Goal: Task Accomplishment & Management: Use online tool/utility

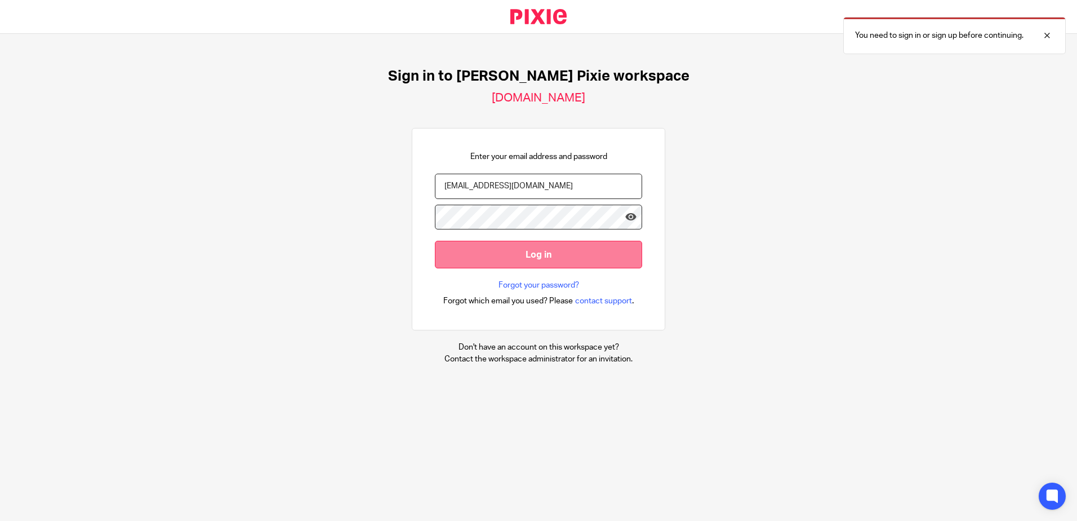
click at [540, 252] on input "Log in" at bounding box center [538, 255] width 207 height 28
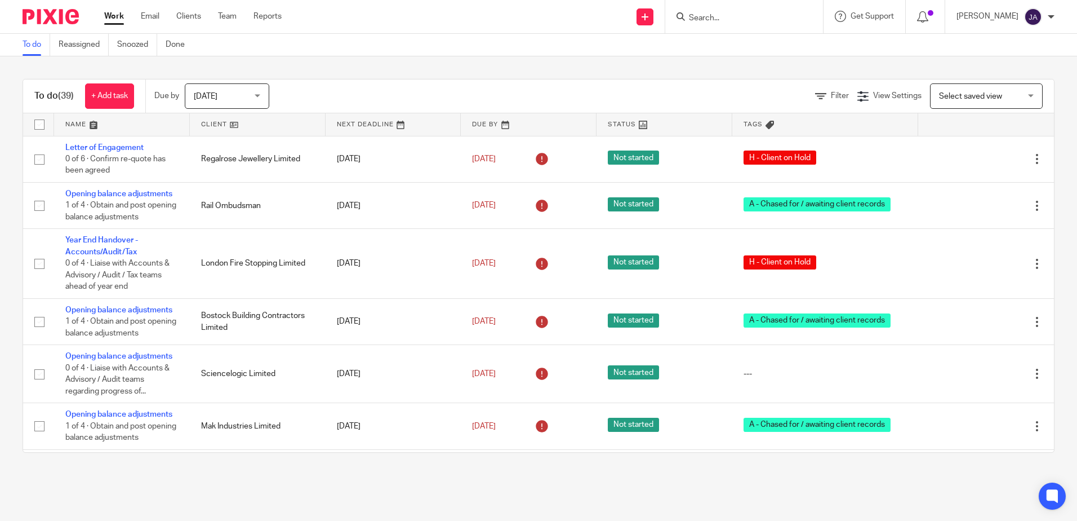
click at [779, 16] on input "Search" at bounding box center [738, 19] width 101 height 10
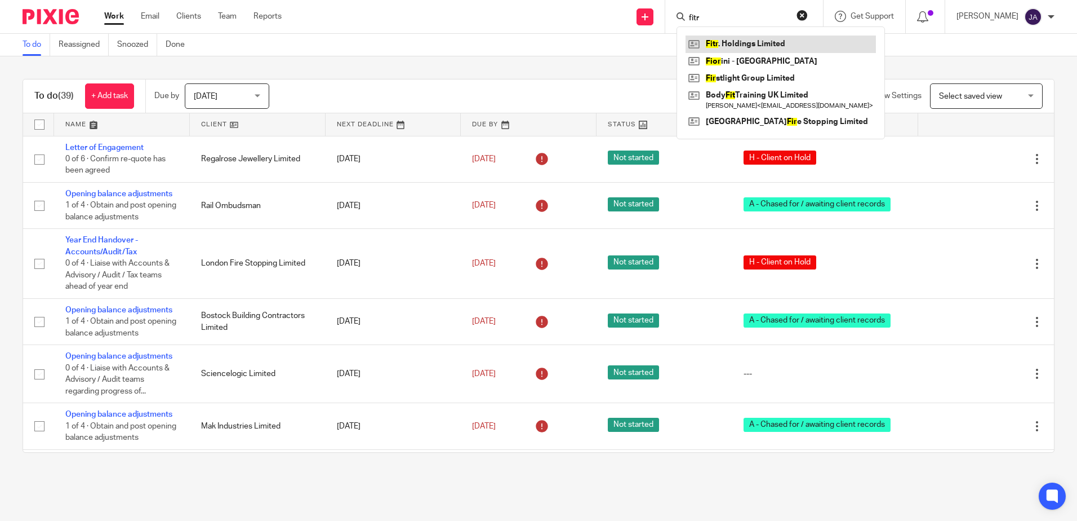
type input "fitr"
click at [790, 46] on link at bounding box center [781, 43] width 190 height 17
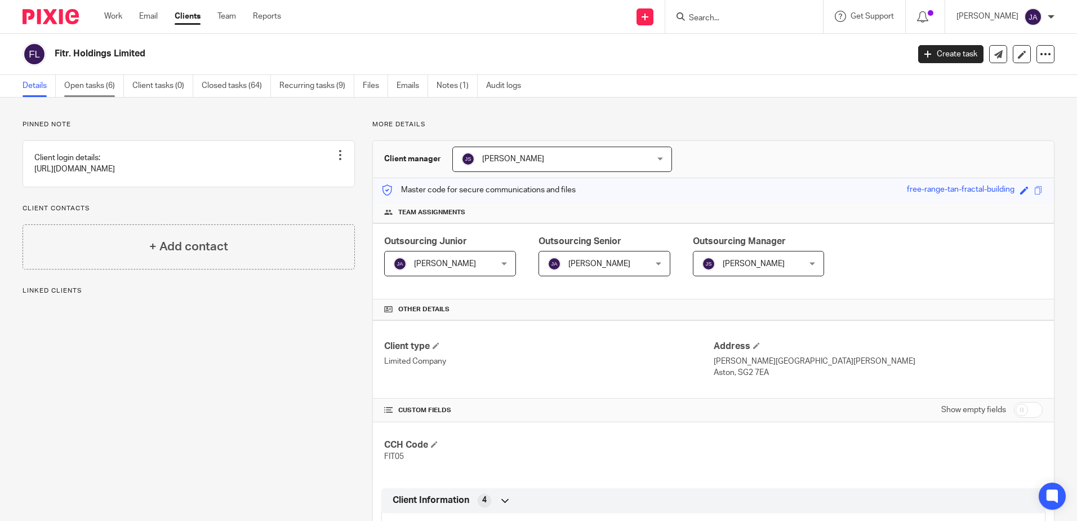
click at [78, 78] on link "Open tasks (6)" at bounding box center [94, 86] width 60 height 22
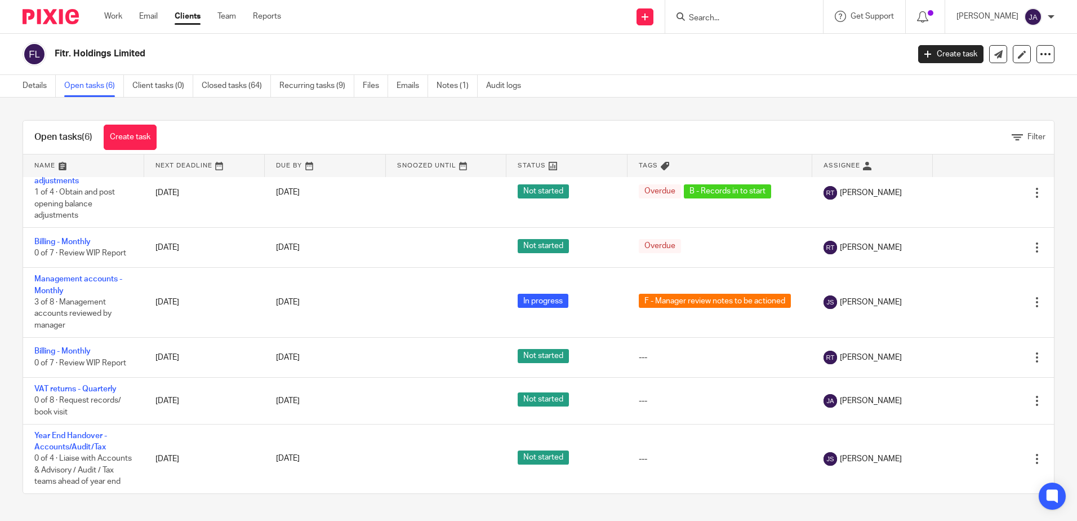
scroll to position [30, 0]
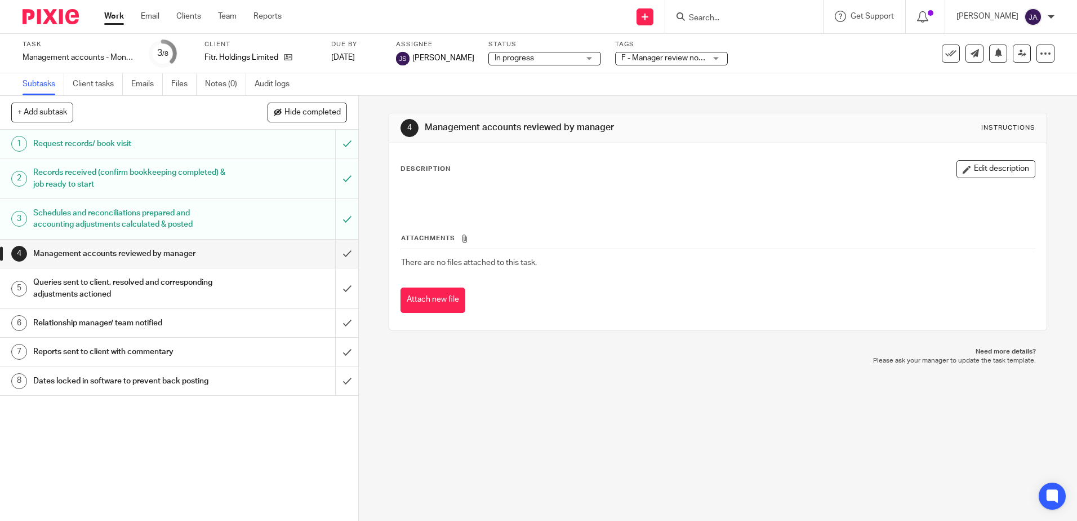
click at [649, 57] on span "F - Manager review notes to be actioned" at bounding box center [691, 58] width 141 height 8
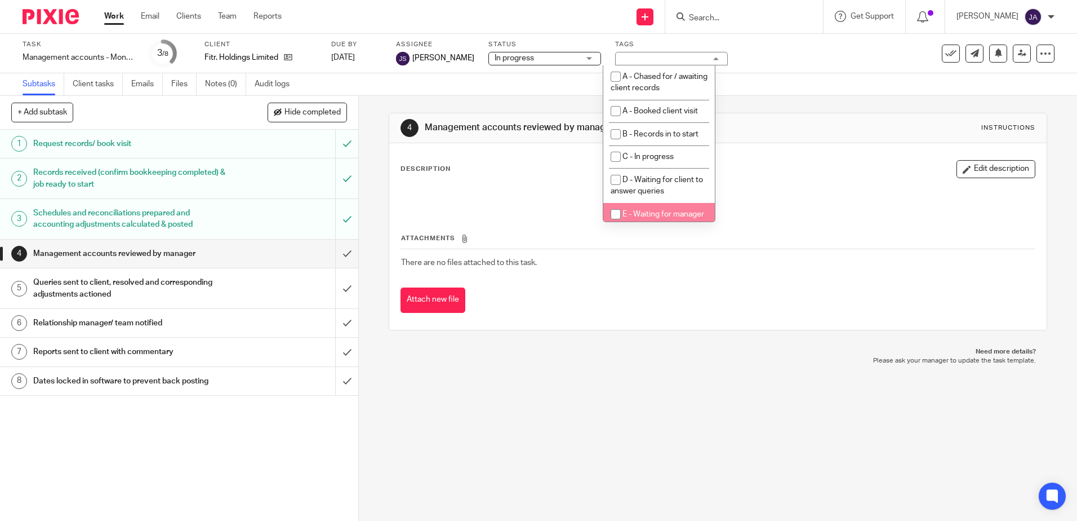
scroll to position [56, 0]
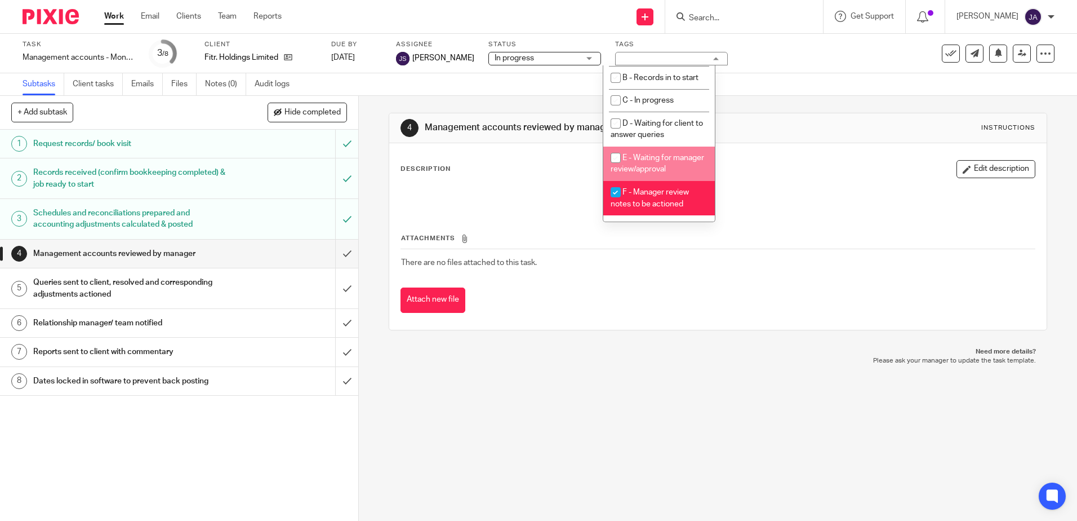
click at [631, 162] on li "E - Waiting for manager review/approval" at bounding box center [659, 163] width 112 height 34
checkbox input "true"
click at [616, 203] on input "checkbox" at bounding box center [615, 191] width 21 height 21
checkbox input "false"
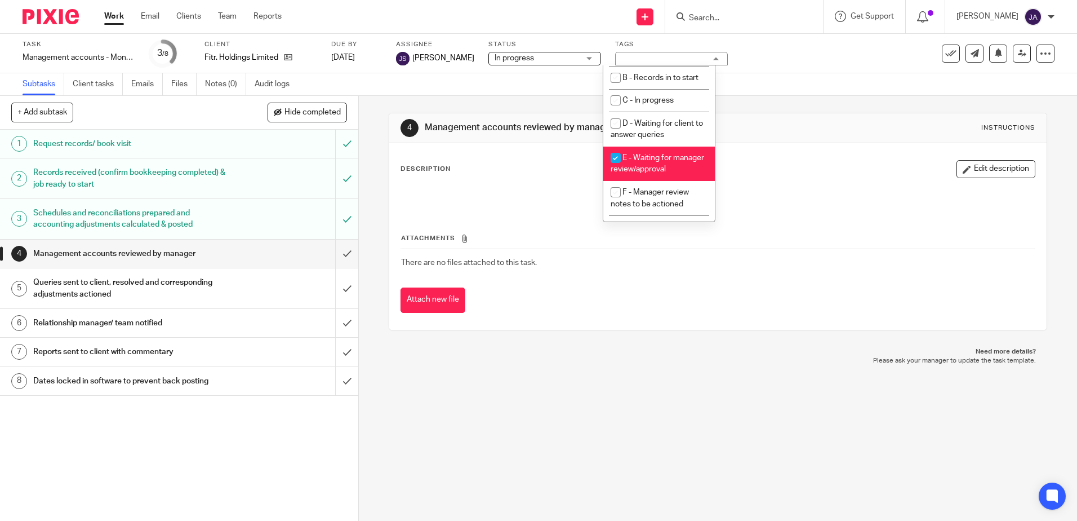
click at [781, 113] on div "4 Management accounts reviewed by manager Instructions" at bounding box center [717, 128] width 657 height 30
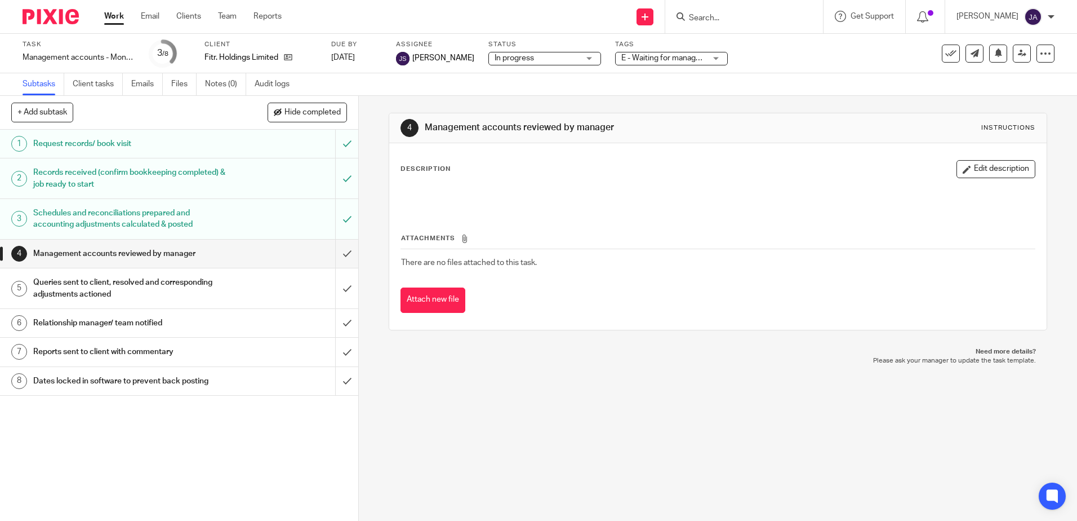
click at [711, 91] on div "Subtasks Client tasks Emails Files Notes (0) Audit logs" at bounding box center [538, 84] width 1077 height 23
